Goal: Navigation & Orientation: Find specific page/section

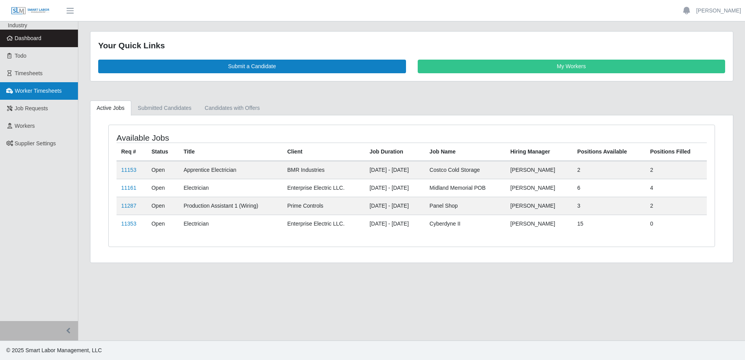
click at [49, 92] on span "Worker Timesheets" at bounding box center [38, 91] width 47 height 6
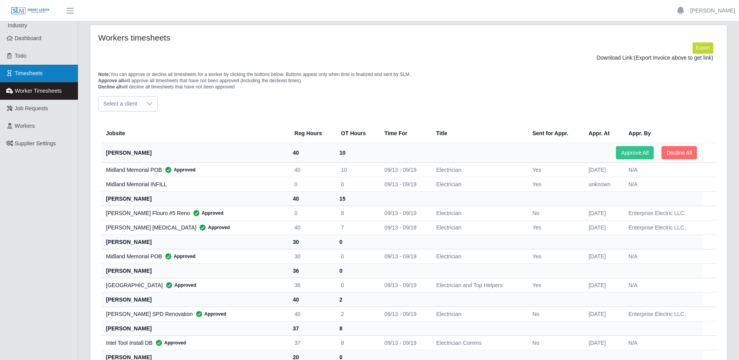
click at [28, 71] on span "Timesheets" at bounding box center [29, 73] width 28 height 6
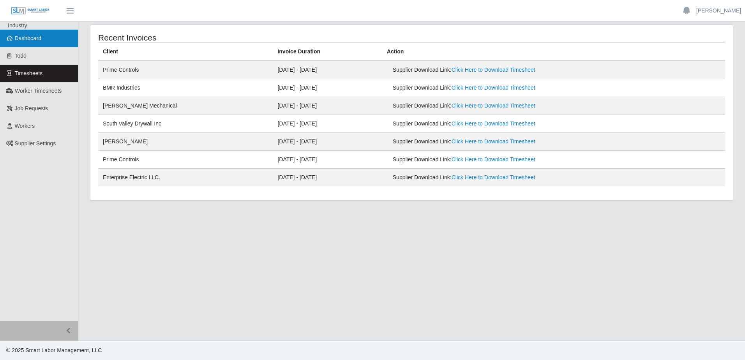
click at [25, 35] on span "Dashboard" at bounding box center [28, 38] width 27 height 6
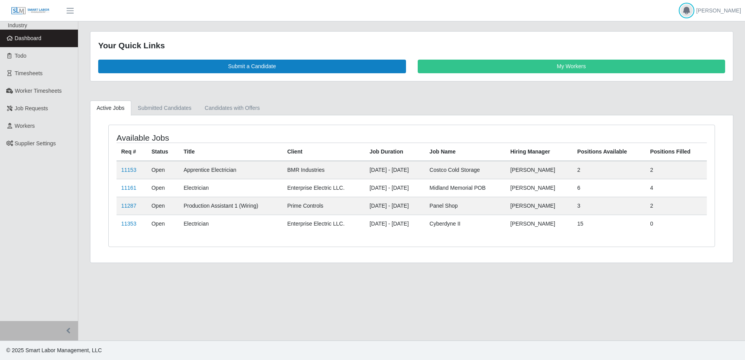
click at [689, 11] on icon "button" at bounding box center [686, 10] width 7 height 7
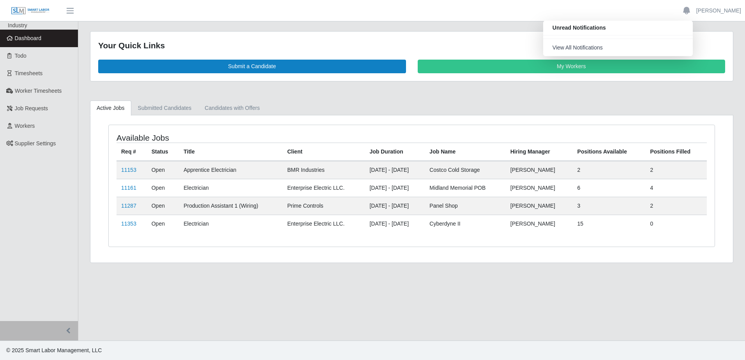
click at [737, 27] on main "Your Quick Links Submit a Candidate My Workers Active Jobs Submitted Candidates…" at bounding box center [411, 180] width 667 height 319
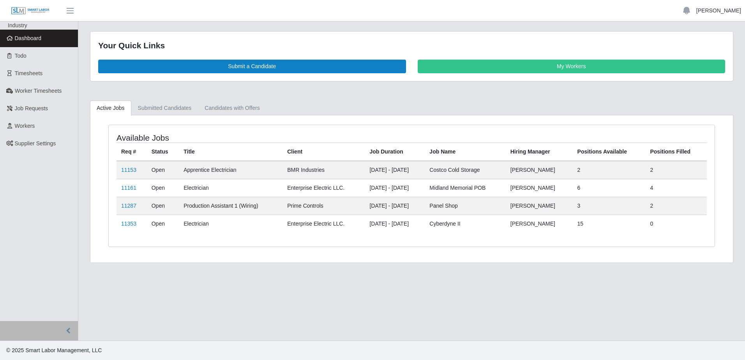
click at [720, 12] on link "[PERSON_NAME]" at bounding box center [718, 11] width 45 height 8
click at [707, 54] on link "Logout" at bounding box center [709, 54] width 70 height 16
